Goal: Check status: Check status

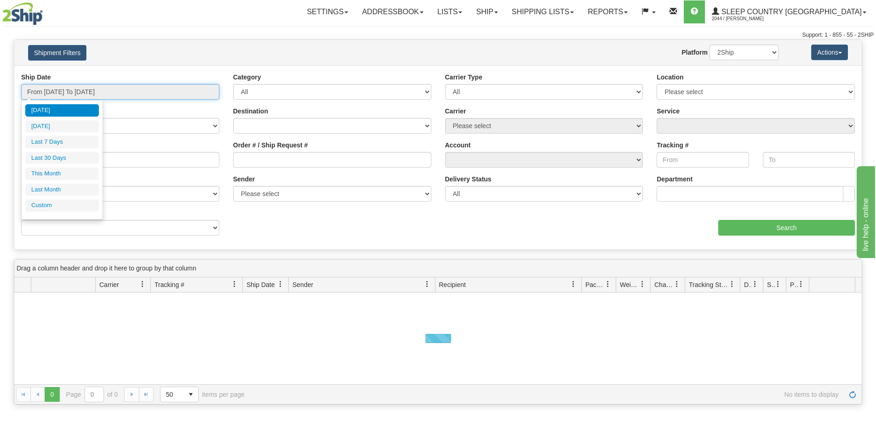
click at [71, 90] on input "From [DATE] To [DATE]" at bounding box center [120, 92] width 198 height 16
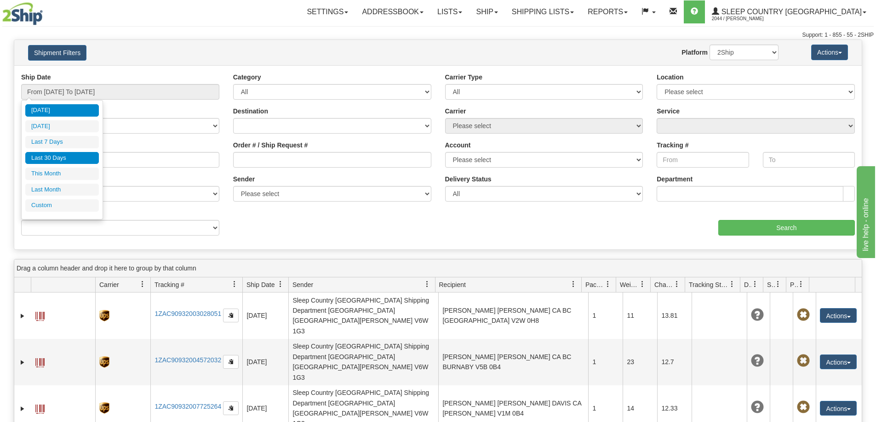
click at [48, 160] on li "Last 30 Days" at bounding box center [62, 158] width 74 height 12
type input "From [DATE] To [DATE]"
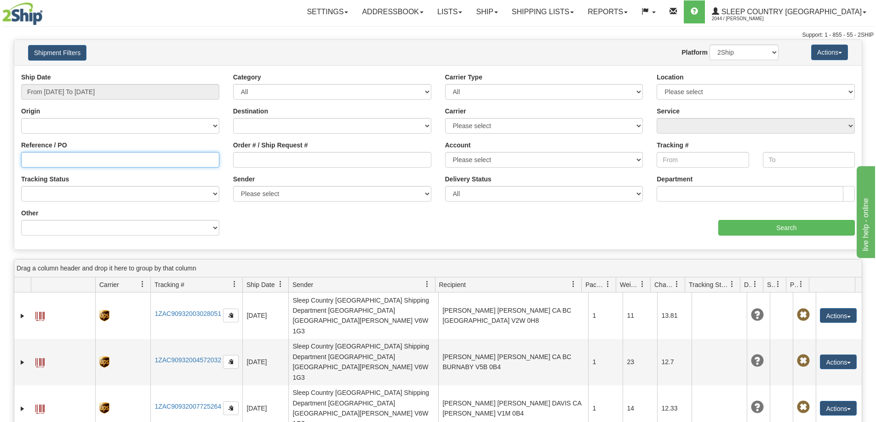
click at [25, 162] on input "Reference / PO" at bounding box center [120, 160] width 198 height 16
paste input "9000I169643"
type input "9000I169643"
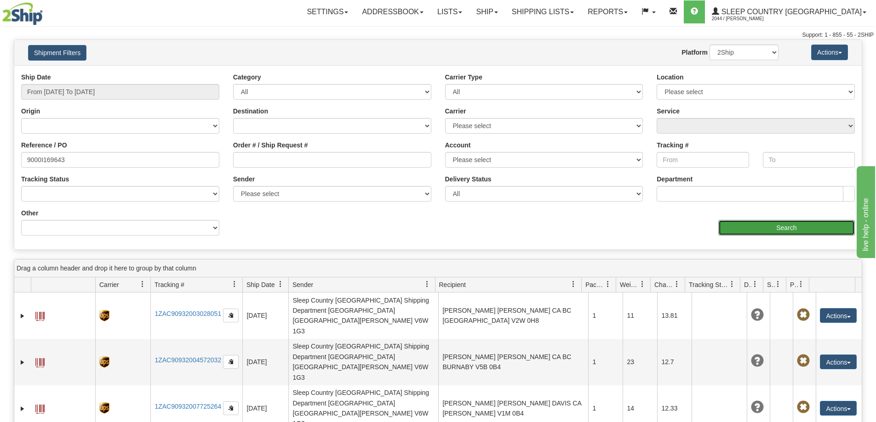
click at [764, 222] on input "Search" at bounding box center [786, 228] width 137 height 16
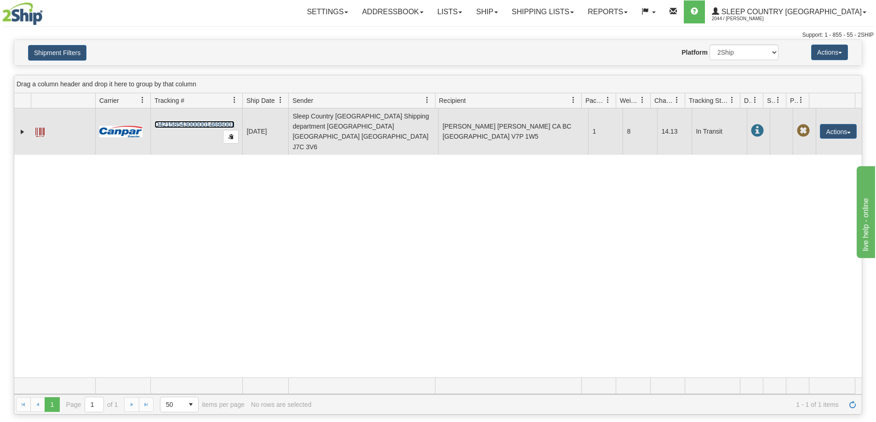
click at [184, 121] on link "D421585430000014696001" at bounding box center [194, 124] width 80 height 7
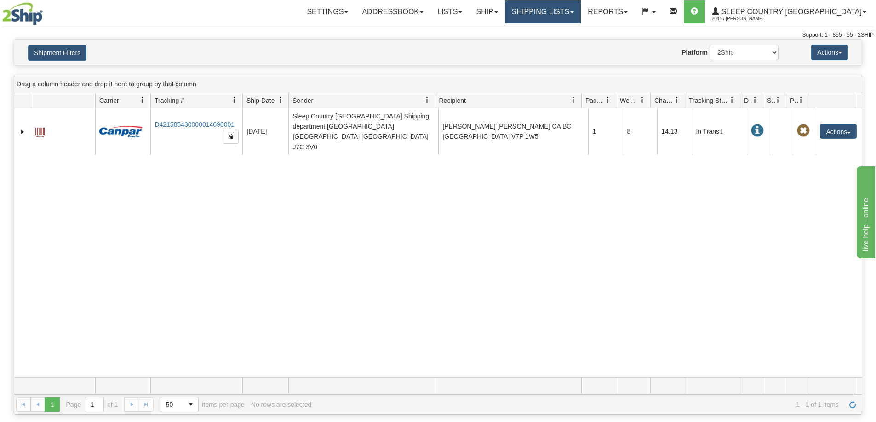
click at [581, 11] on link "Shipping lists" at bounding box center [543, 11] width 76 height 23
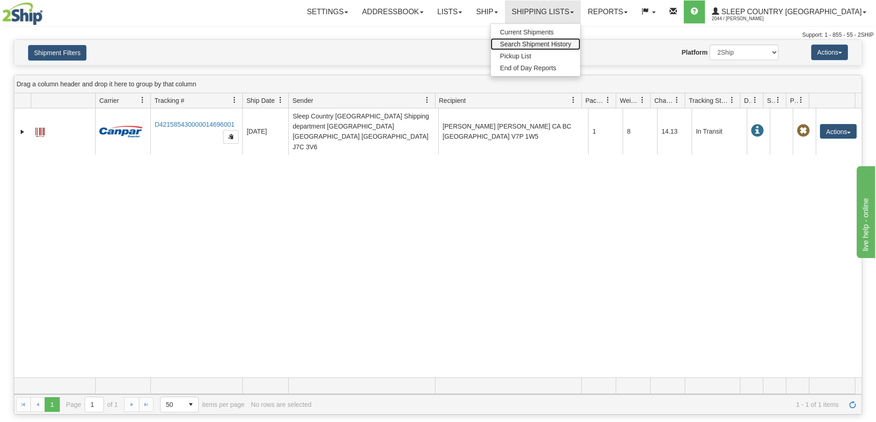
click at [571, 46] on span "Search Shipment History" at bounding box center [535, 43] width 71 height 7
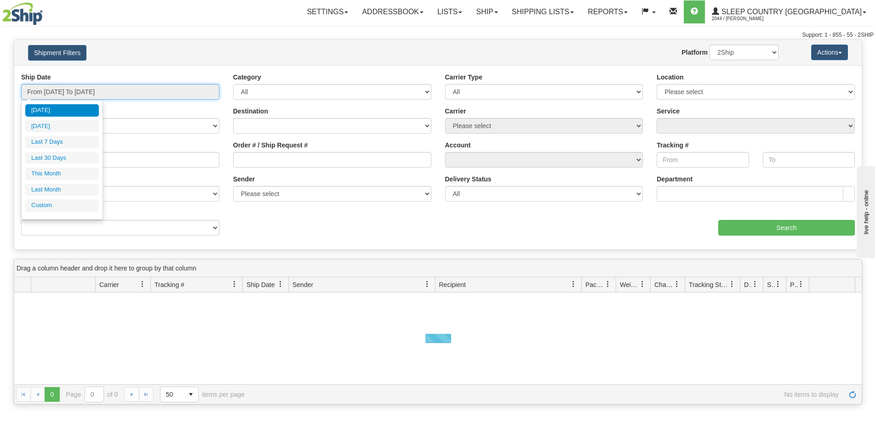
click at [100, 93] on input "From [DATE] To [DATE]" at bounding box center [120, 92] width 198 height 16
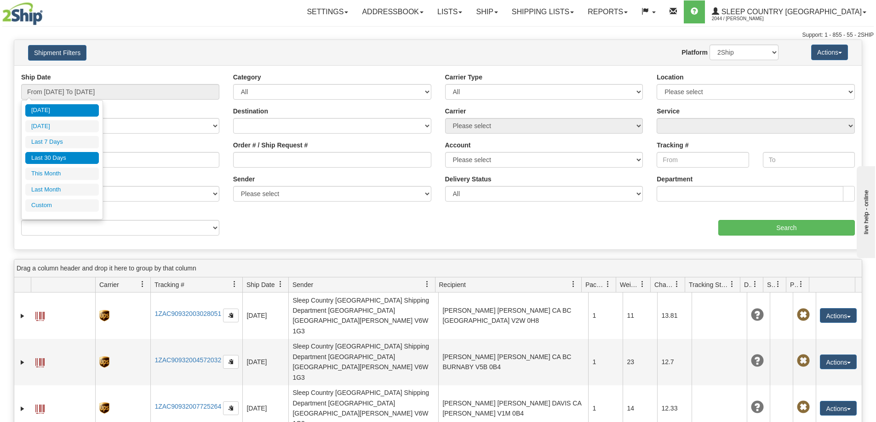
click at [64, 158] on li "Last 30 Days" at bounding box center [62, 158] width 74 height 12
type input "From [DATE] To [DATE]"
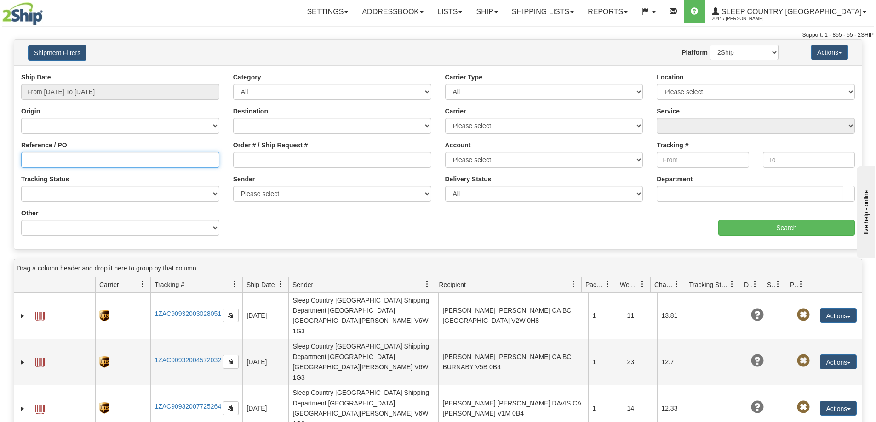
click at [45, 158] on input "Reference / PO" at bounding box center [120, 160] width 198 height 16
paste input "9000I169643"
type input "9000I169643"
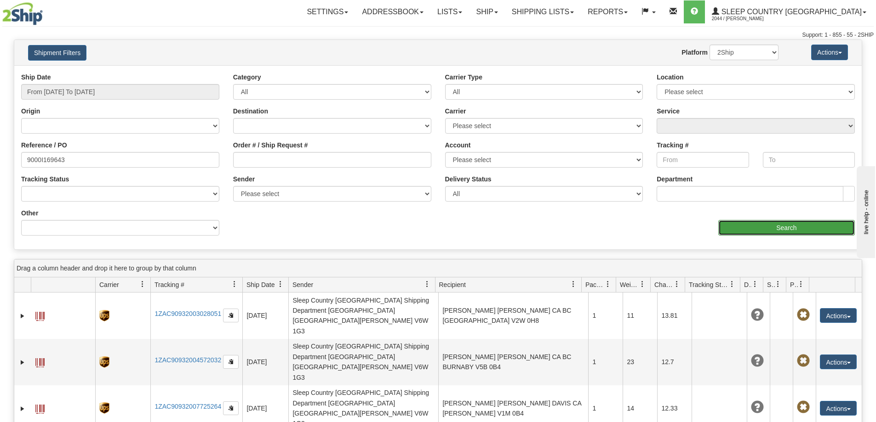
click at [764, 227] on input "Search" at bounding box center [786, 228] width 137 height 16
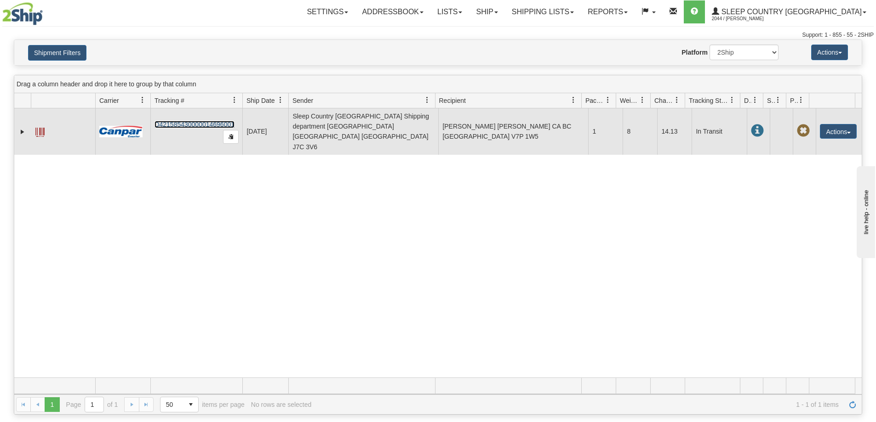
click at [204, 121] on link "D421585430000014696001" at bounding box center [194, 124] width 80 height 7
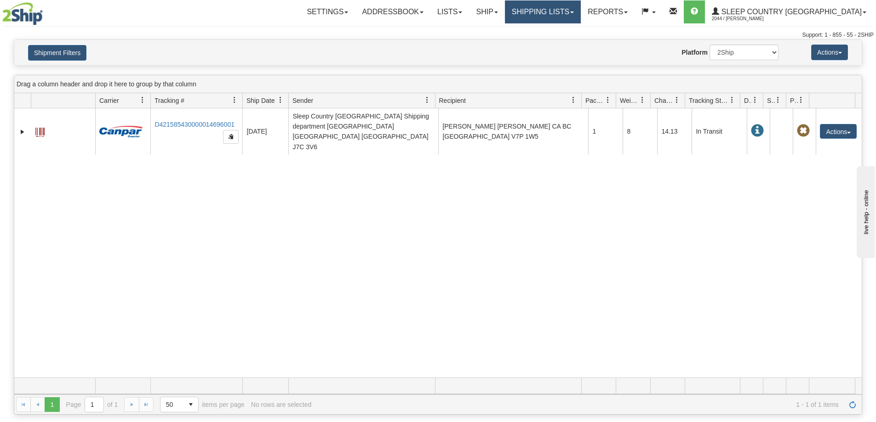
click at [581, 11] on link "Shipping lists" at bounding box center [543, 11] width 76 height 23
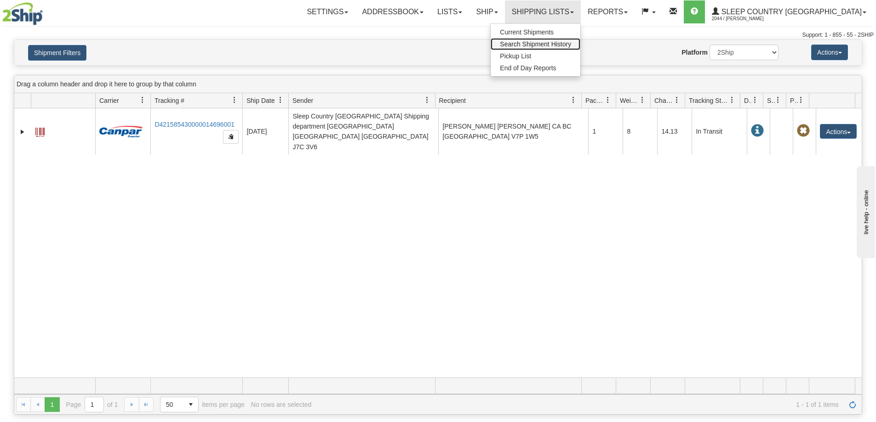
click at [570, 44] on span "Search Shipment History" at bounding box center [535, 43] width 71 height 7
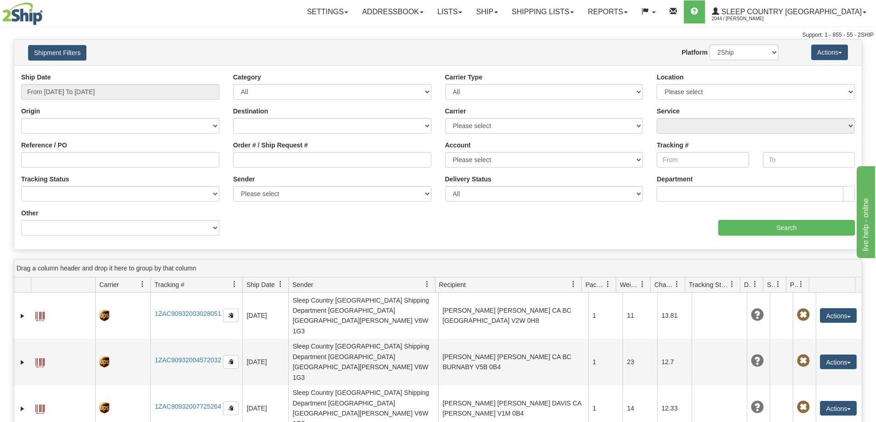
click at [630, 39] on div at bounding box center [437, 39] width 871 height 0
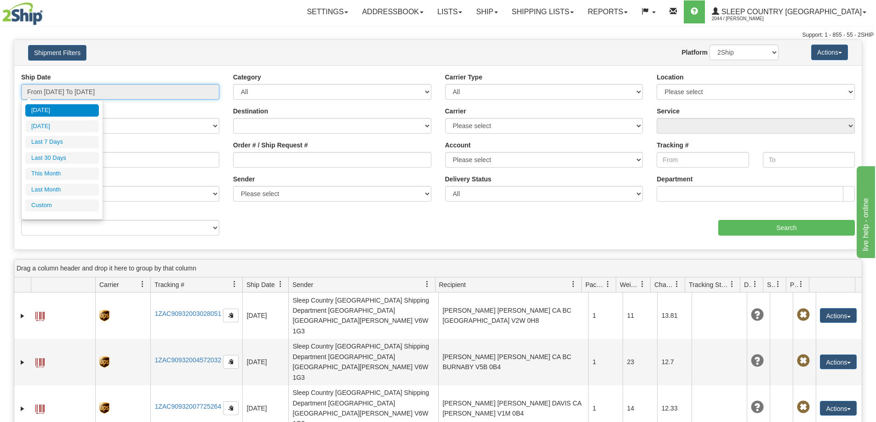
click at [99, 87] on input "From [DATE] To [DATE]" at bounding box center [120, 92] width 198 height 16
click at [60, 163] on li "Last 30 Days" at bounding box center [62, 158] width 74 height 12
type input "From [DATE] To [DATE]"
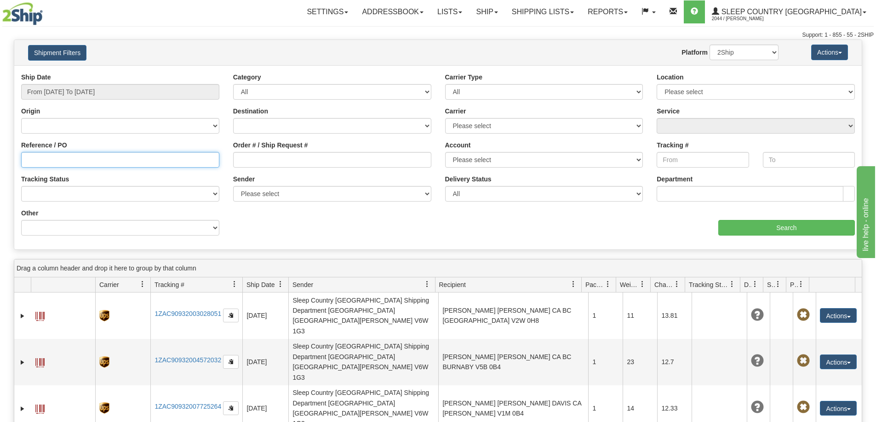
click at [46, 158] on input "Reference / PO" at bounding box center [120, 160] width 198 height 16
paste input "9002I173625"
type input "9002I173625"
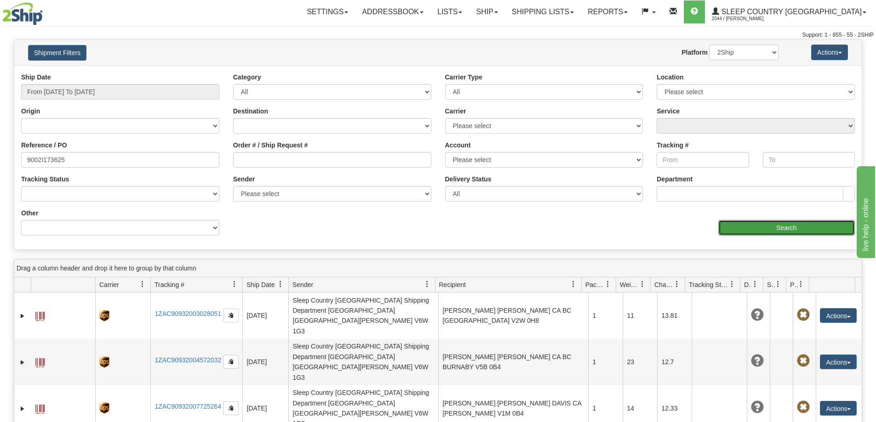
click at [782, 230] on input "Search" at bounding box center [786, 228] width 137 height 16
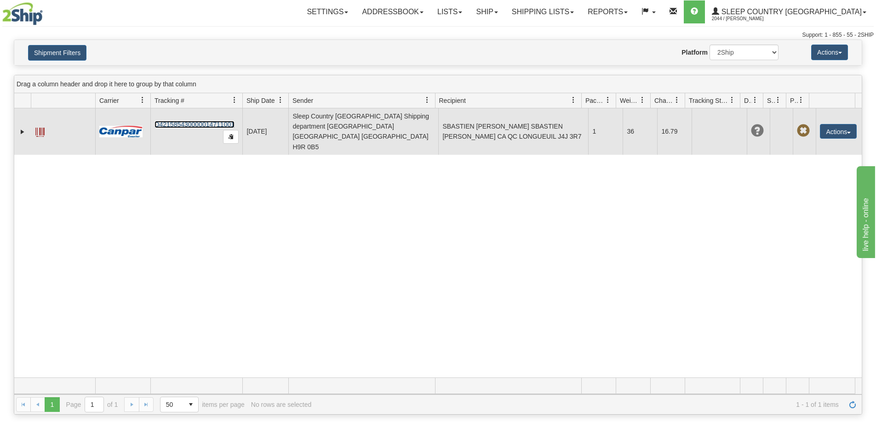
click at [191, 121] on link "D421585430000014711001" at bounding box center [194, 124] width 80 height 7
